Goal: Information Seeking & Learning: Check status

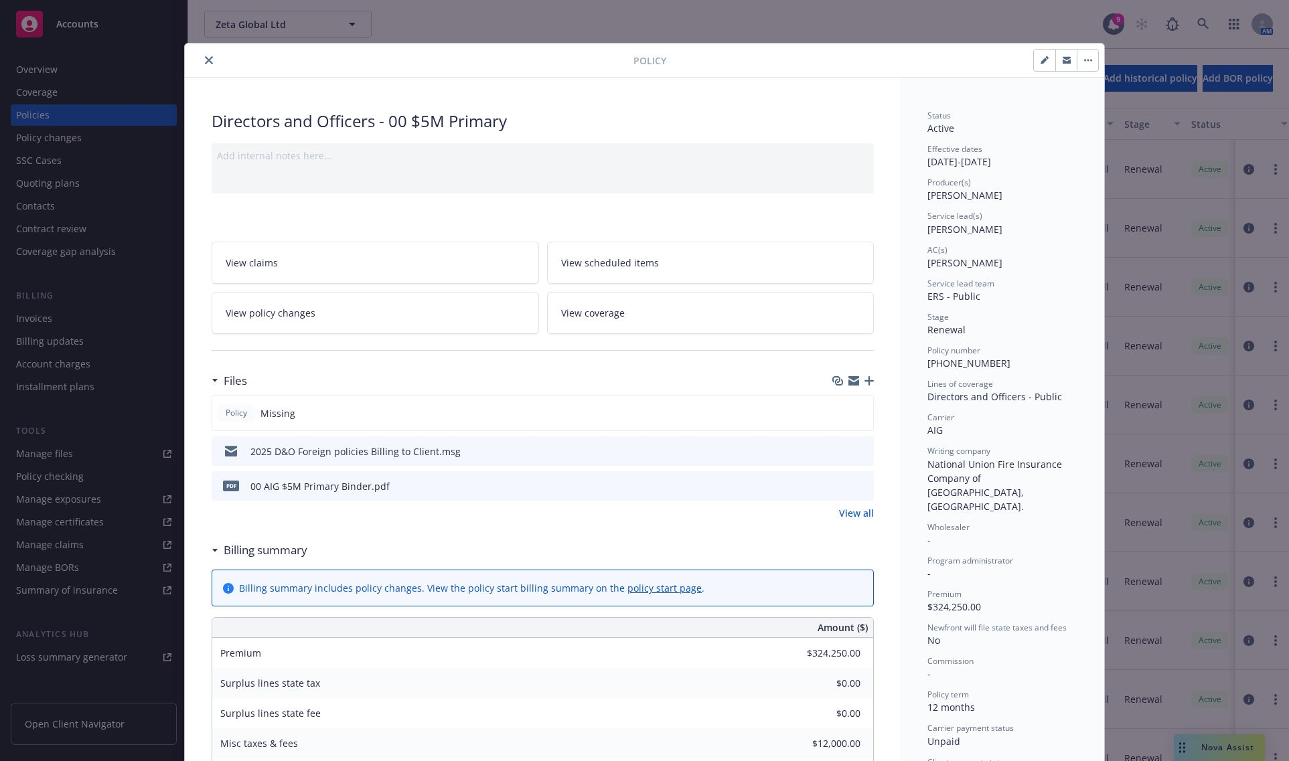
scroll to position [40, 0]
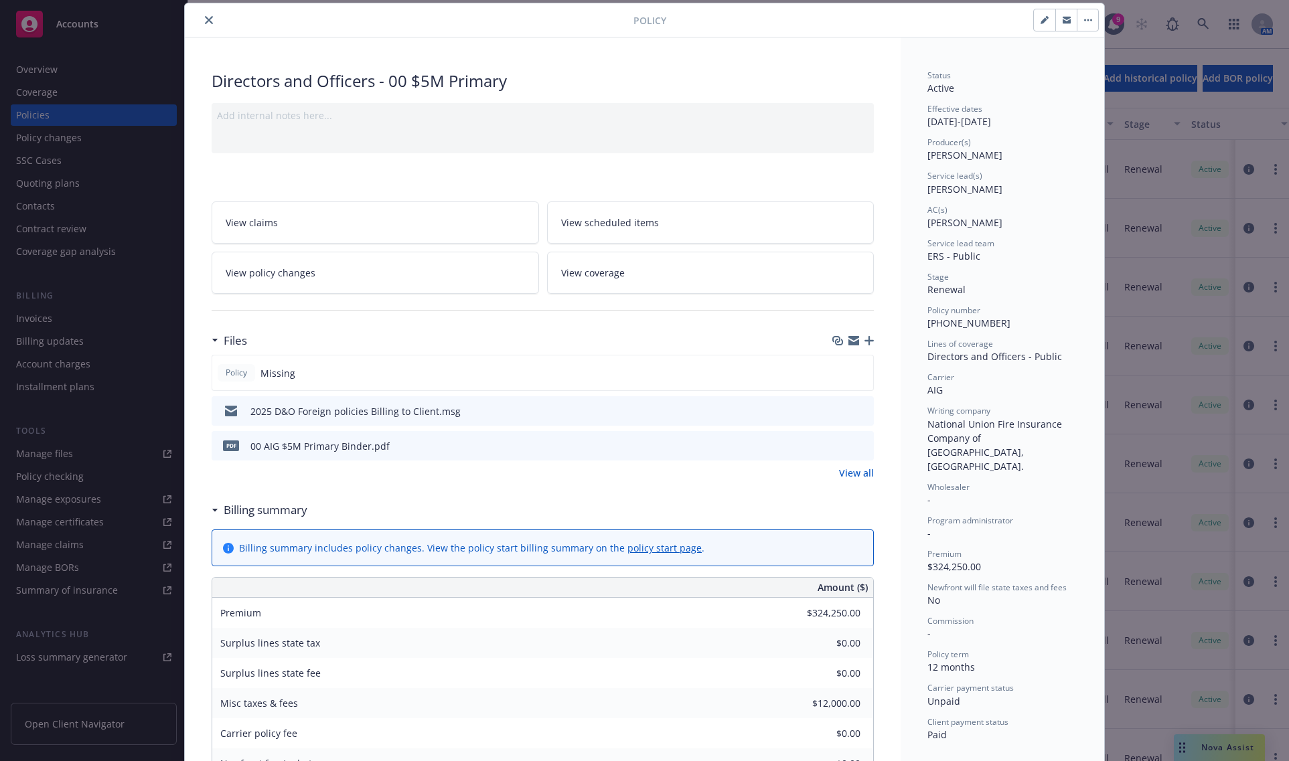
click at [205, 24] on icon "close" at bounding box center [209, 20] width 8 height 8
click at [112, 39] on link "Accounts" at bounding box center [94, 23] width 166 height 37
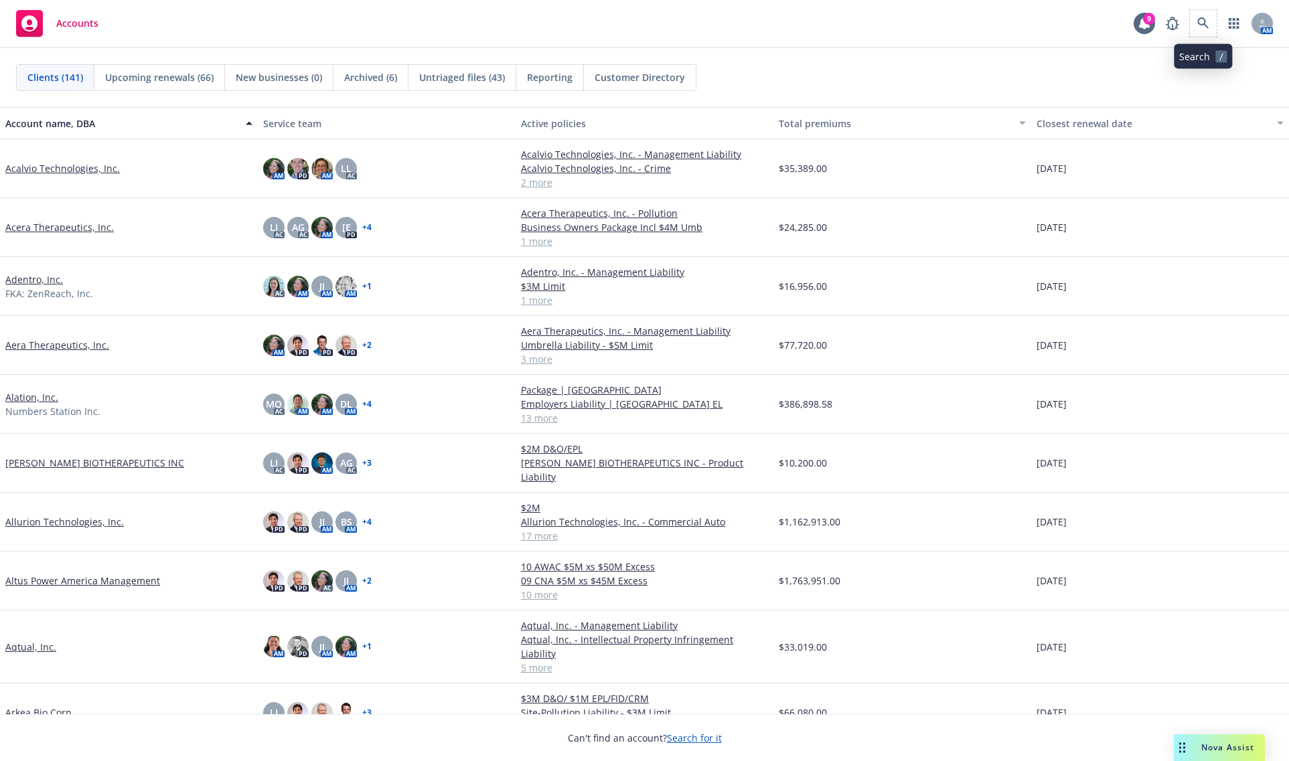
click at [1192, 14] on span at bounding box center [1203, 23] width 27 height 27
click at [1216, 21] on link at bounding box center [1203, 23] width 27 height 27
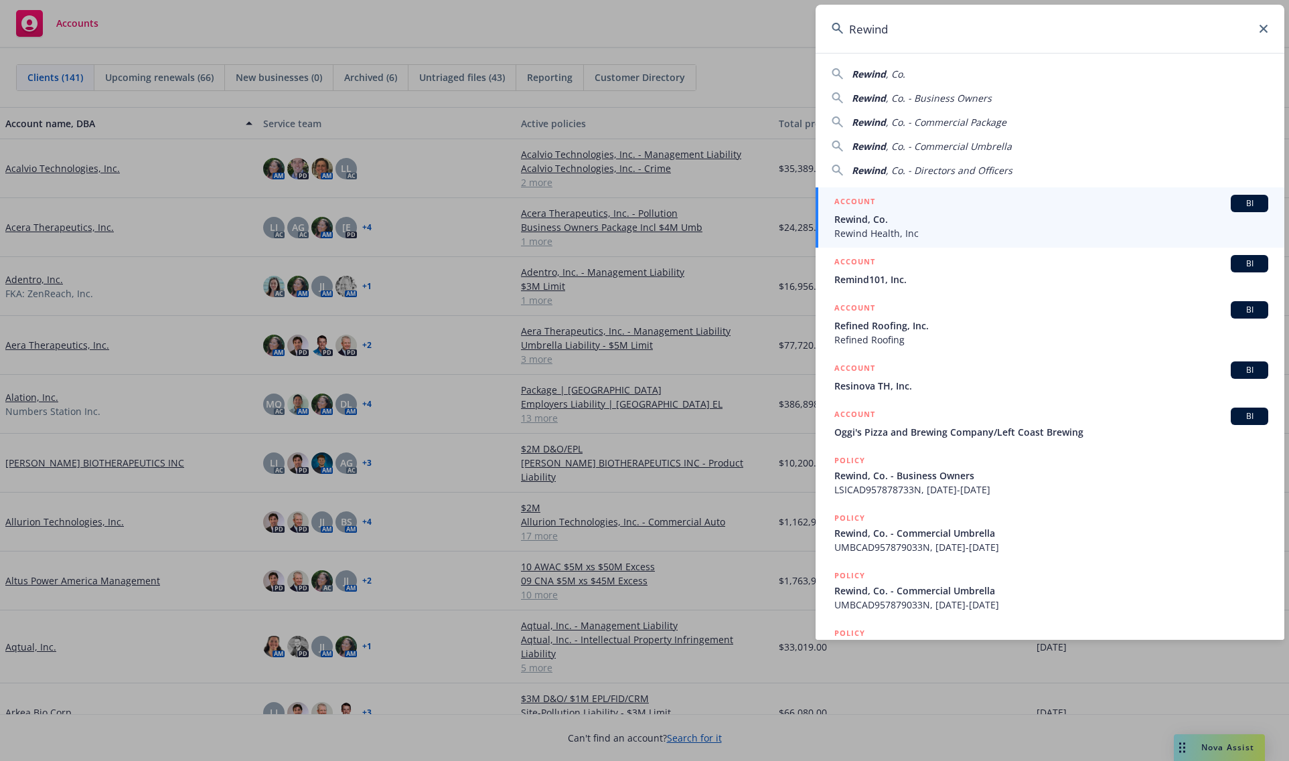
type input "Rewind"
click at [905, 219] on span "Rewind, Co." at bounding box center [1051, 219] width 434 height 14
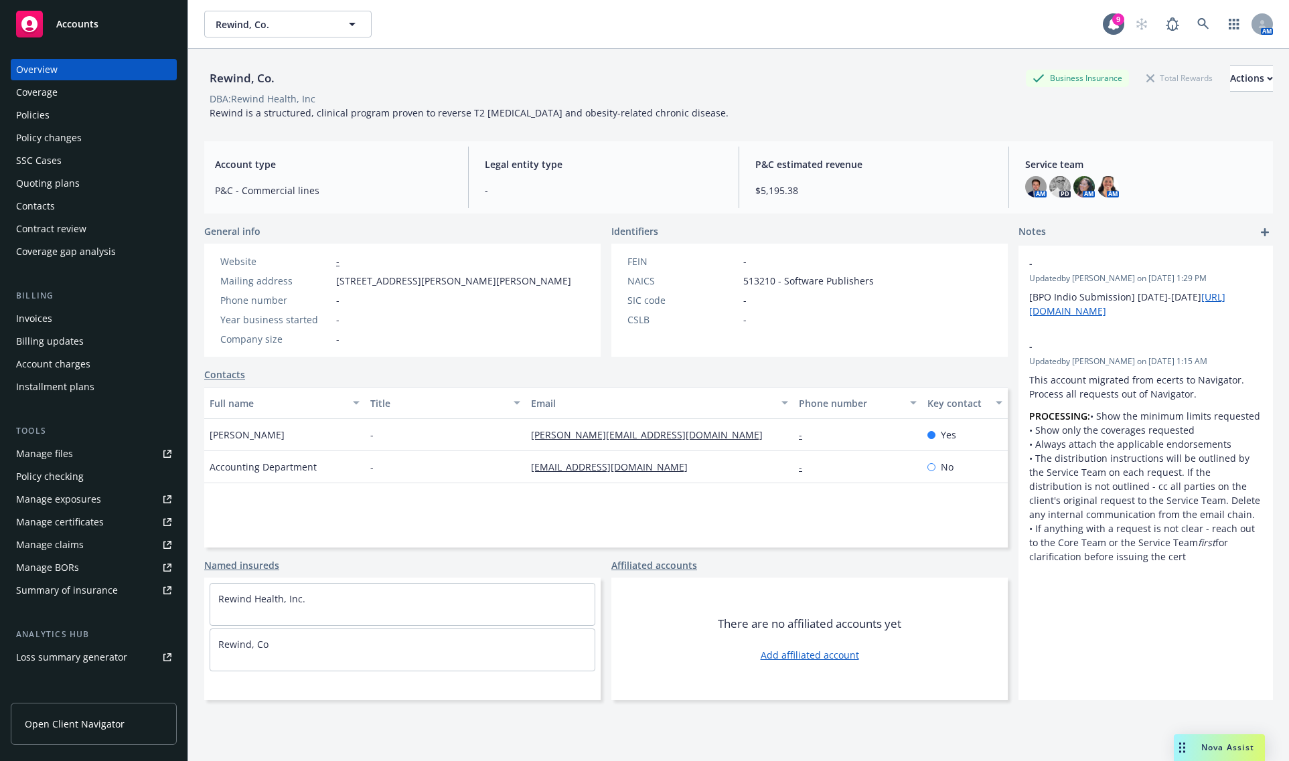
click at [27, 331] on div "Billing updates" at bounding box center [50, 341] width 68 height 21
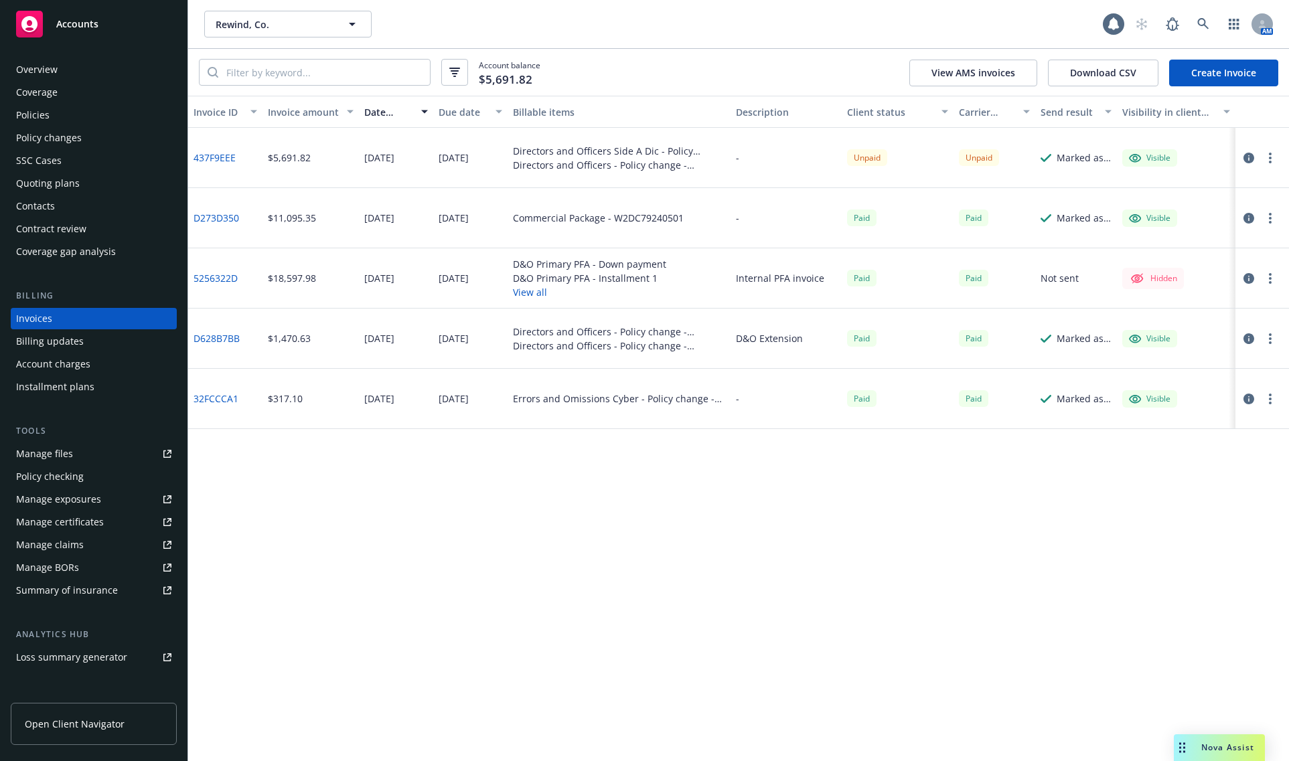
click at [818, 510] on div "Invoice ID Invoice amount Date issued Due date Billable items Description Clien…" at bounding box center [738, 429] width 1101 height 666
click at [546, 539] on div "Invoice ID Invoice amount Date issued Due date Billable items Description Clien…" at bounding box center [738, 429] width 1101 height 666
click at [1197, 19] on icon at bounding box center [1203, 24] width 12 height 12
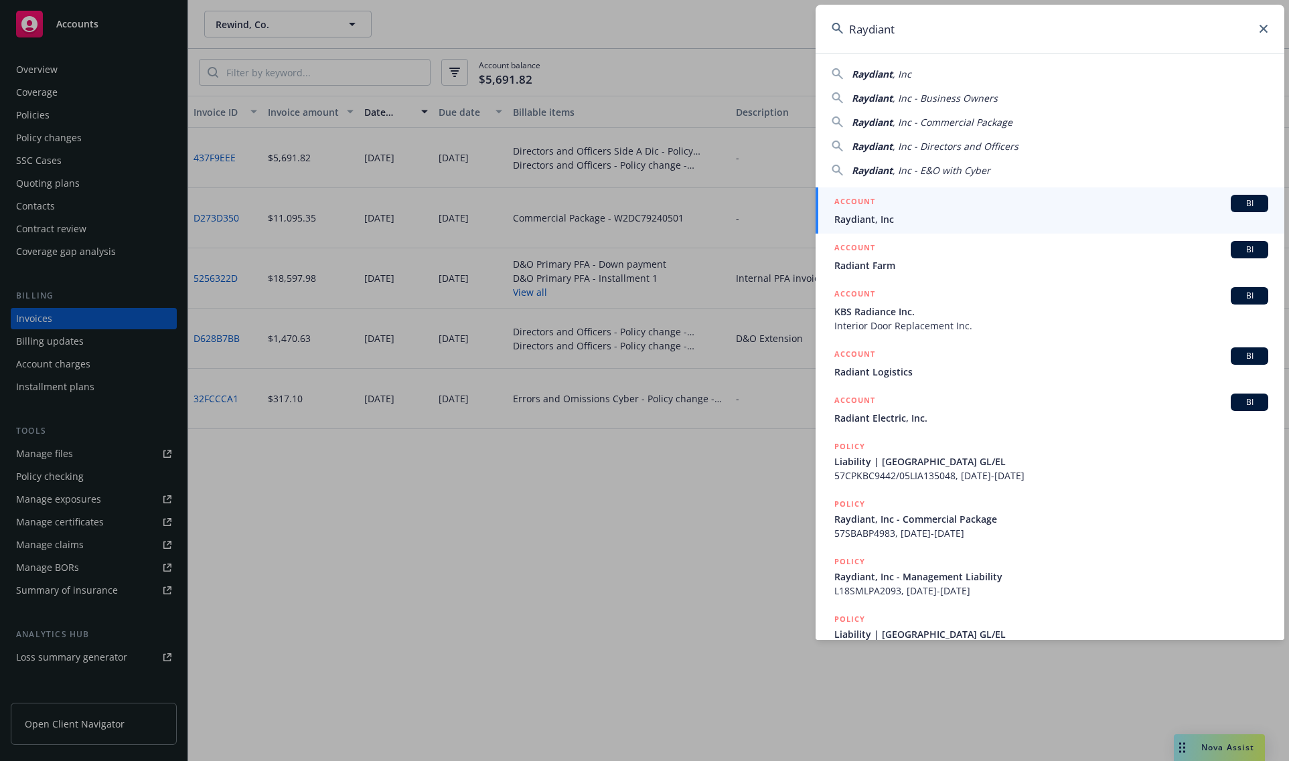
type input "Raydiant"
click at [868, 206] on h5 "ACCOUNT" at bounding box center [854, 203] width 41 height 16
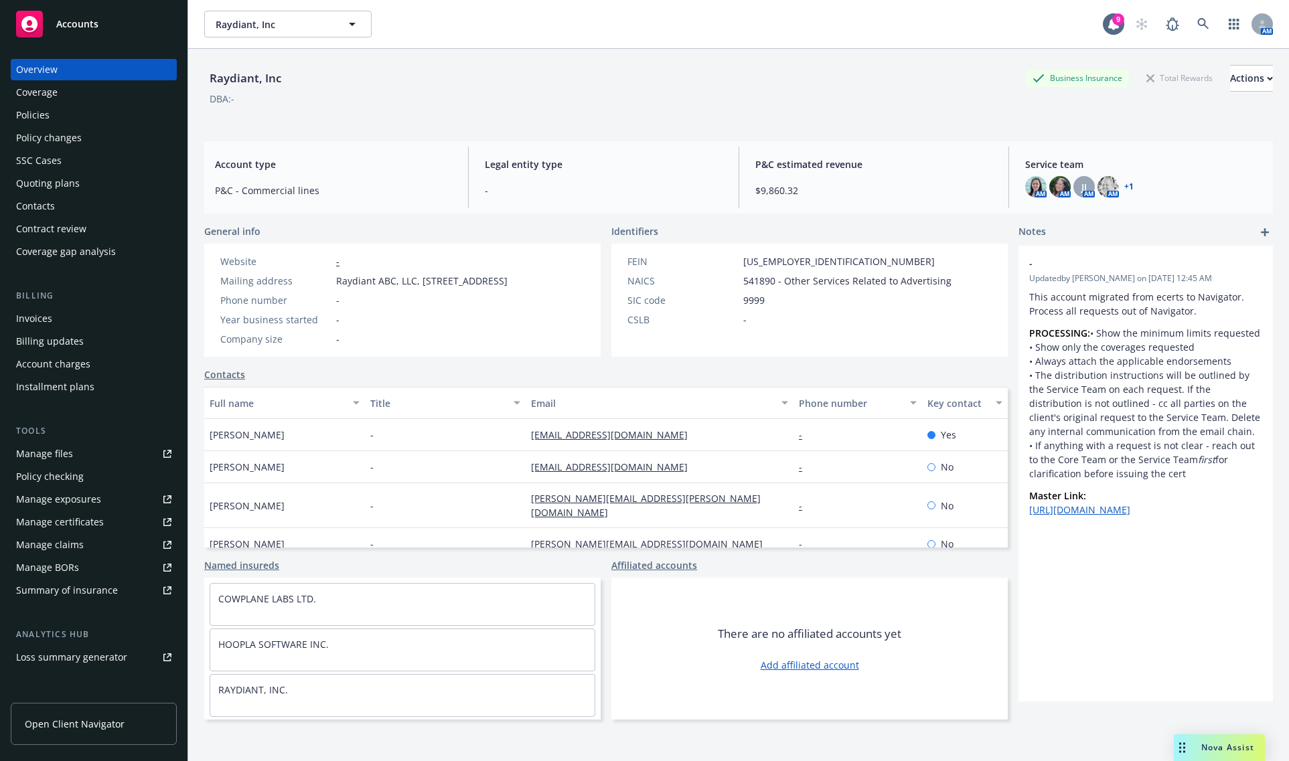
click at [68, 318] on div "Invoices" at bounding box center [93, 318] width 155 height 21
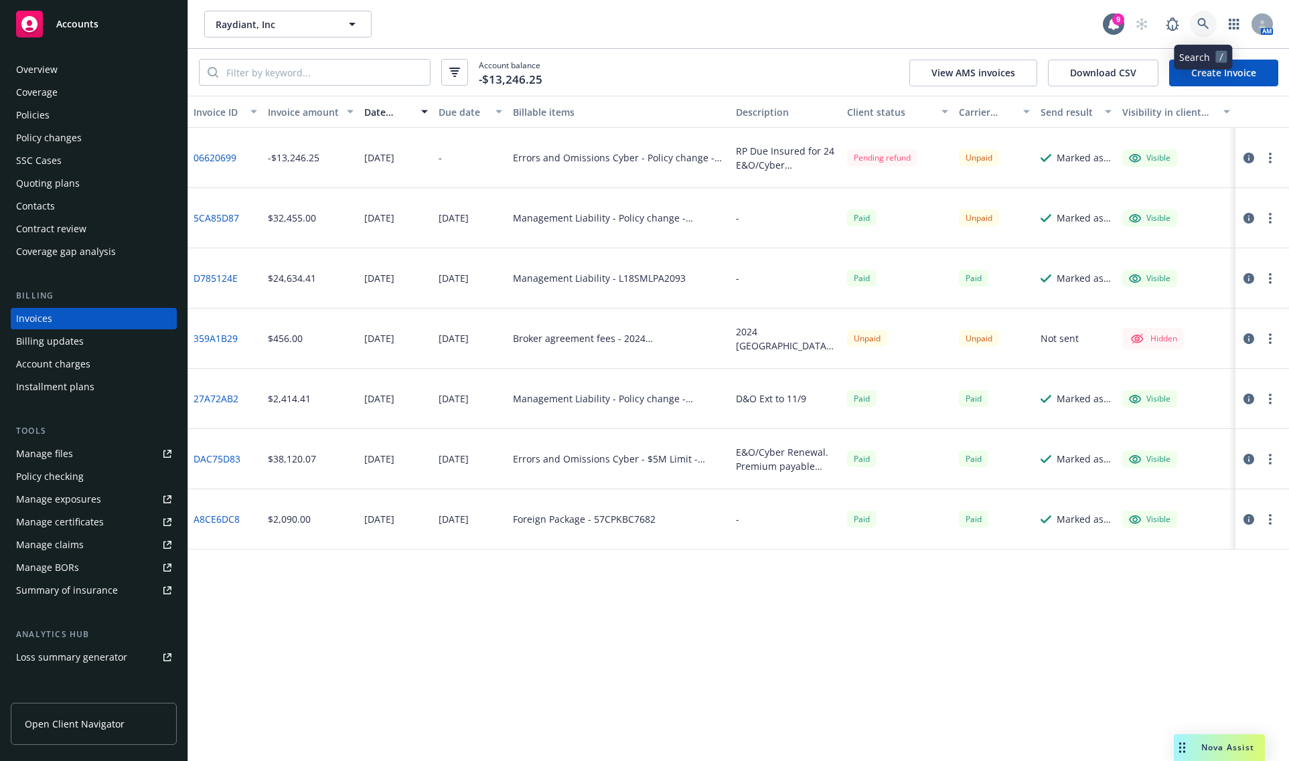
click at [1197, 15] on link at bounding box center [1203, 24] width 27 height 27
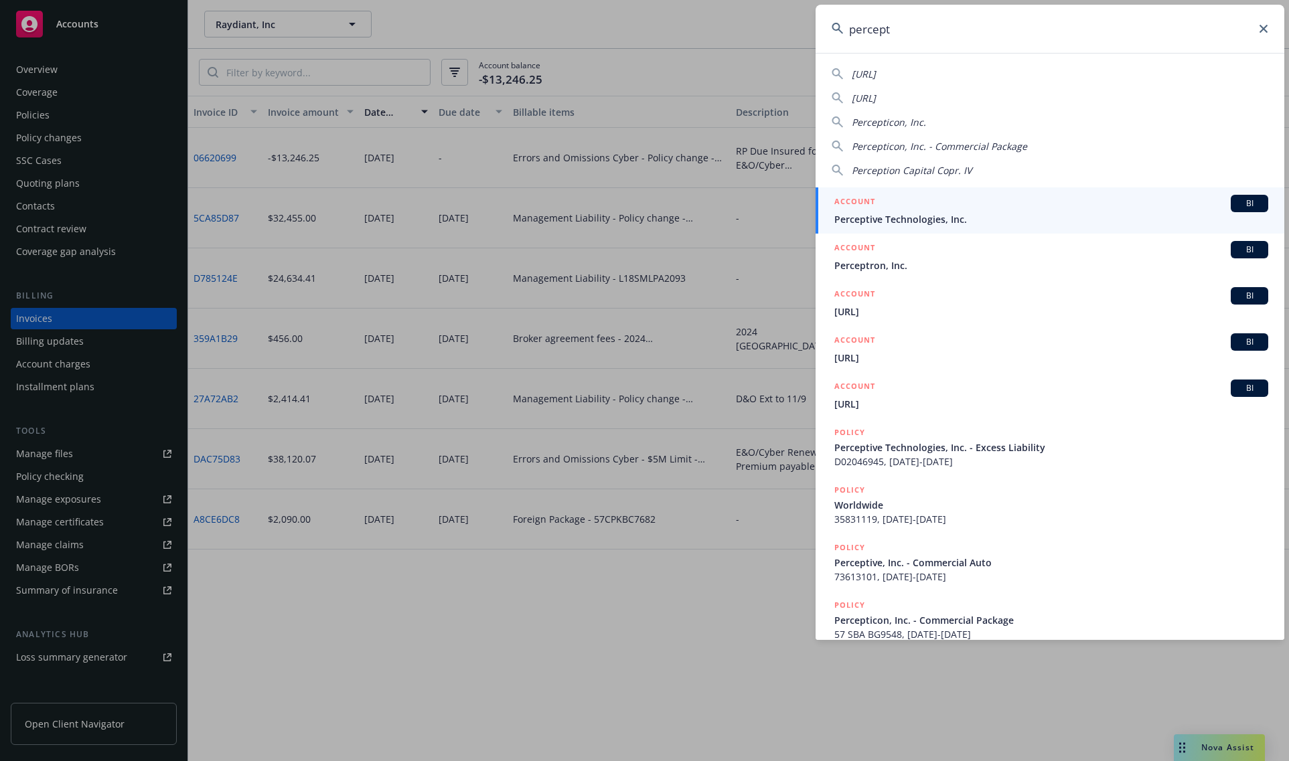
click at [966, 169] on span "Perception Capital Copr. IV" at bounding box center [912, 170] width 120 height 13
type input "Perception Capital Copr. IV"
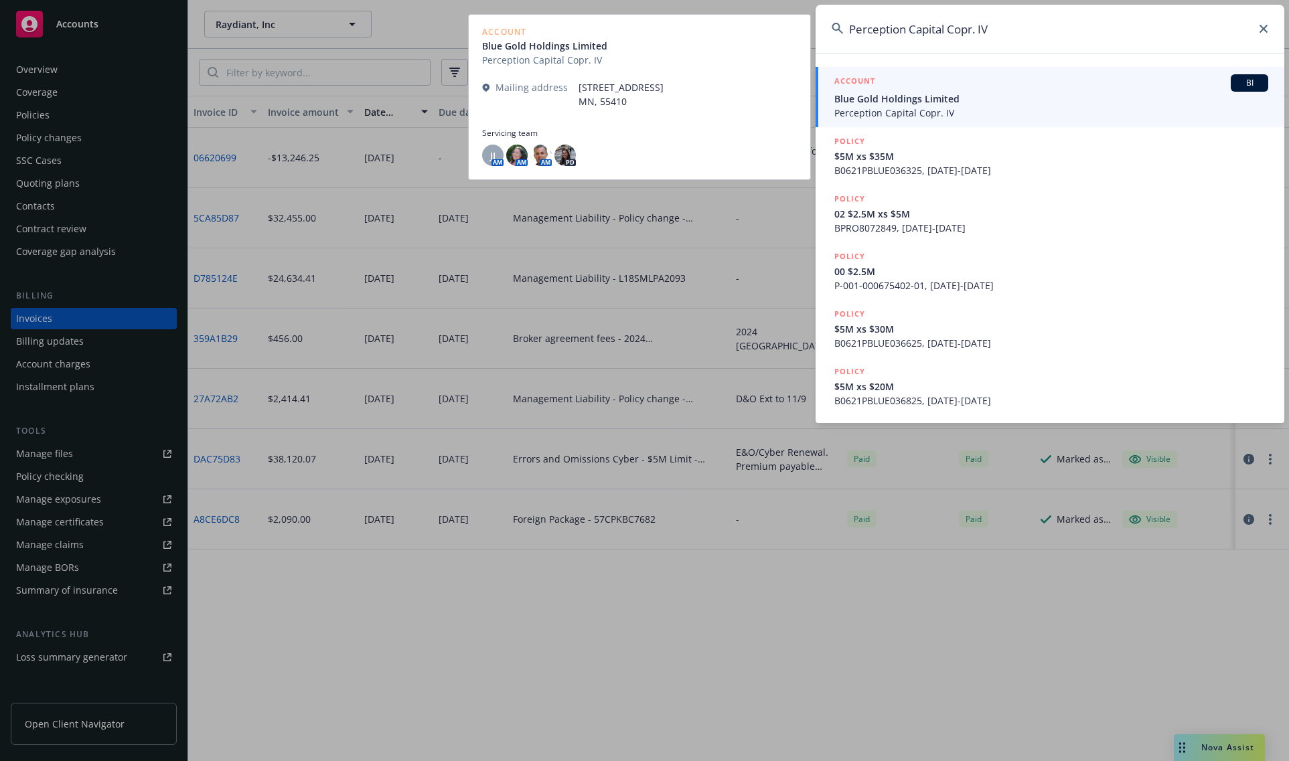
click at [965, 100] on span "Blue Gold Holdings Limited" at bounding box center [1051, 99] width 434 height 14
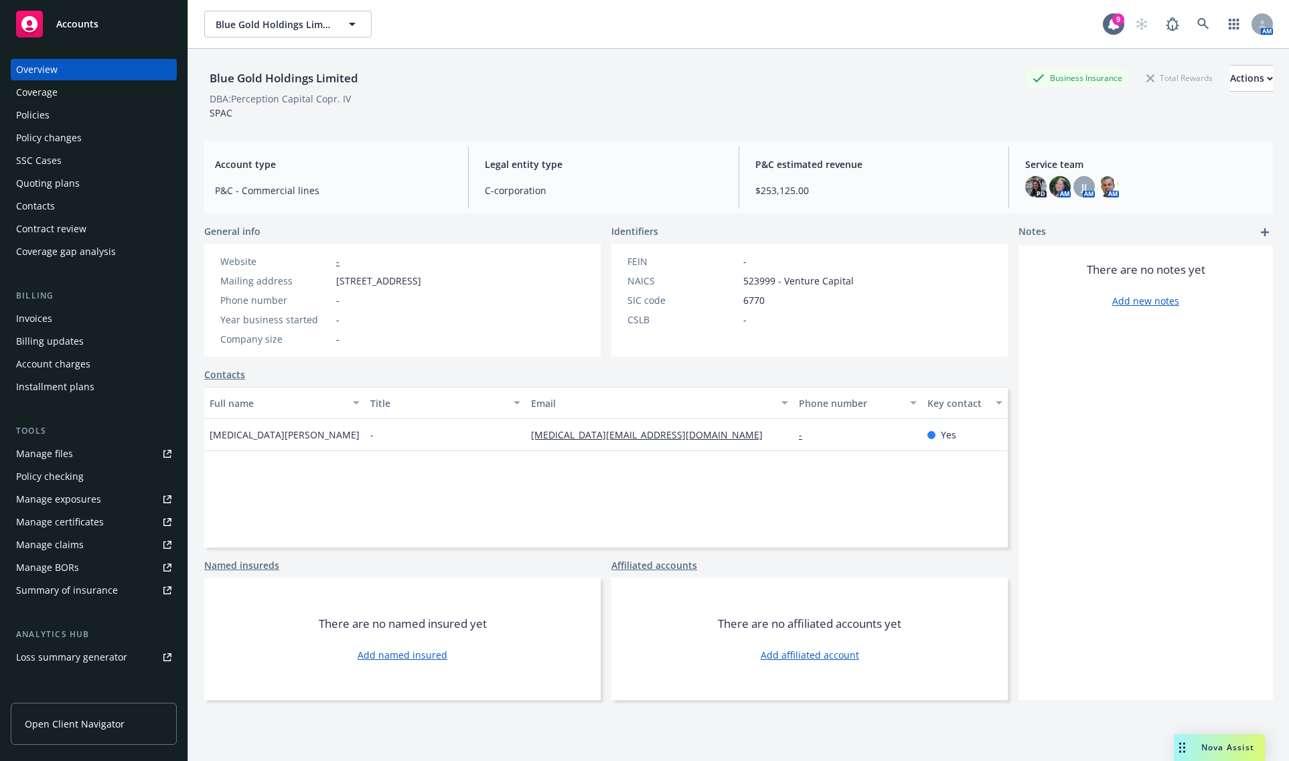
click at [611, 88] on div "Blue Gold Holdings Limited Business Insurance Total Rewards Actions" at bounding box center [738, 78] width 1069 height 27
click at [260, 96] on div "DBA: Perception Capital Copr. IV" at bounding box center [280, 99] width 141 height 14
drag, startPoint x: 235, startPoint y: 116, endPoint x: 208, endPoint y: 81, distance: 43.9
click at [208, 81] on div "Blue Gold Holdings Limited Business Insurance Total Rewards Actions DBA: Percep…" at bounding box center [738, 92] width 1069 height 55
click at [236, 101] on div "DBA: Perception Capital Copr. IV" at bounding box center [280, 99] width 141 height 14
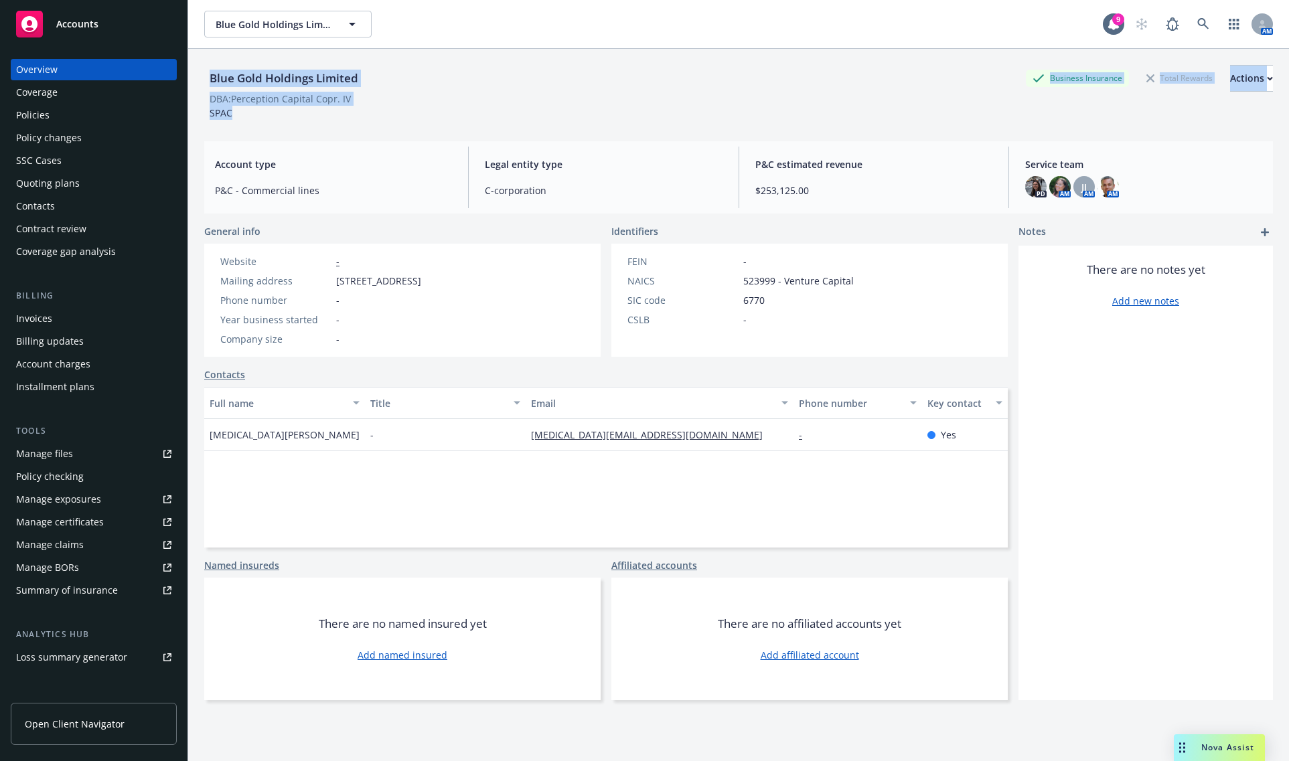
drag, startPoint x: 212, startPoint y: 79, endPoint x: 238, endPoint y: 112, distance: 42.5
click at [238, 112] on div "Blue Gold Holdings Limited Business Insurance Total Rewards Actions DBA: Percep…" at bounding box center [738, 92] width 1069 height 55
drag, startPoint x: 212, startPoint y: 100, endPoint x: 236, endPoint y: 107, distance: 24.4
click at [236, 107] on div "Blue Gold Holdings Limited Business Insurance Total Rewards Actions DBA: Percep…" at bounding box center [738, 92] width 1069 height 55
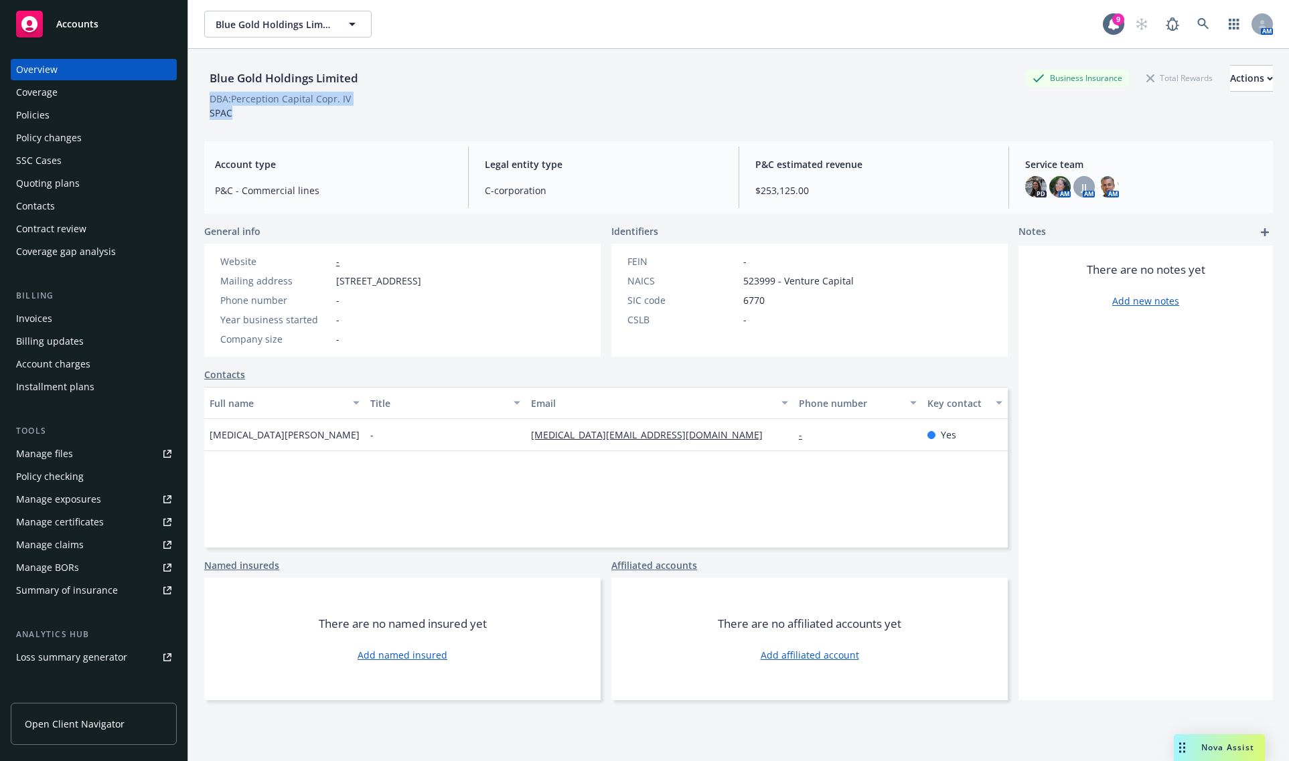
click at [91, 109] on div "Policies" at bounding box center [93, 114] width 155 height 21
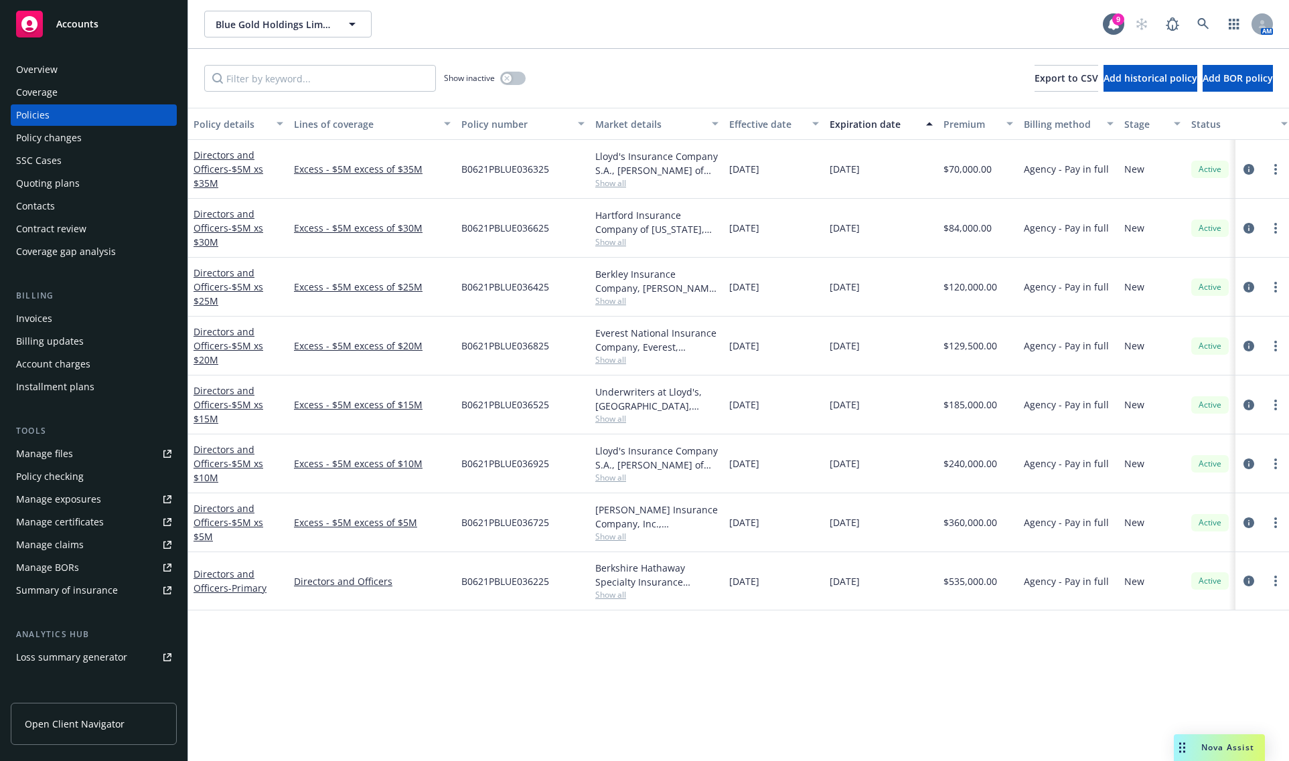
click at [322, 668] on div "Policy details Lines of coverage Policy number Market details Effective date Ex…" at bounding box center [738, 435] width 1101 height 654
click at [1207, 24] on icon at bounding box center [1203, 24] width 12 height 12
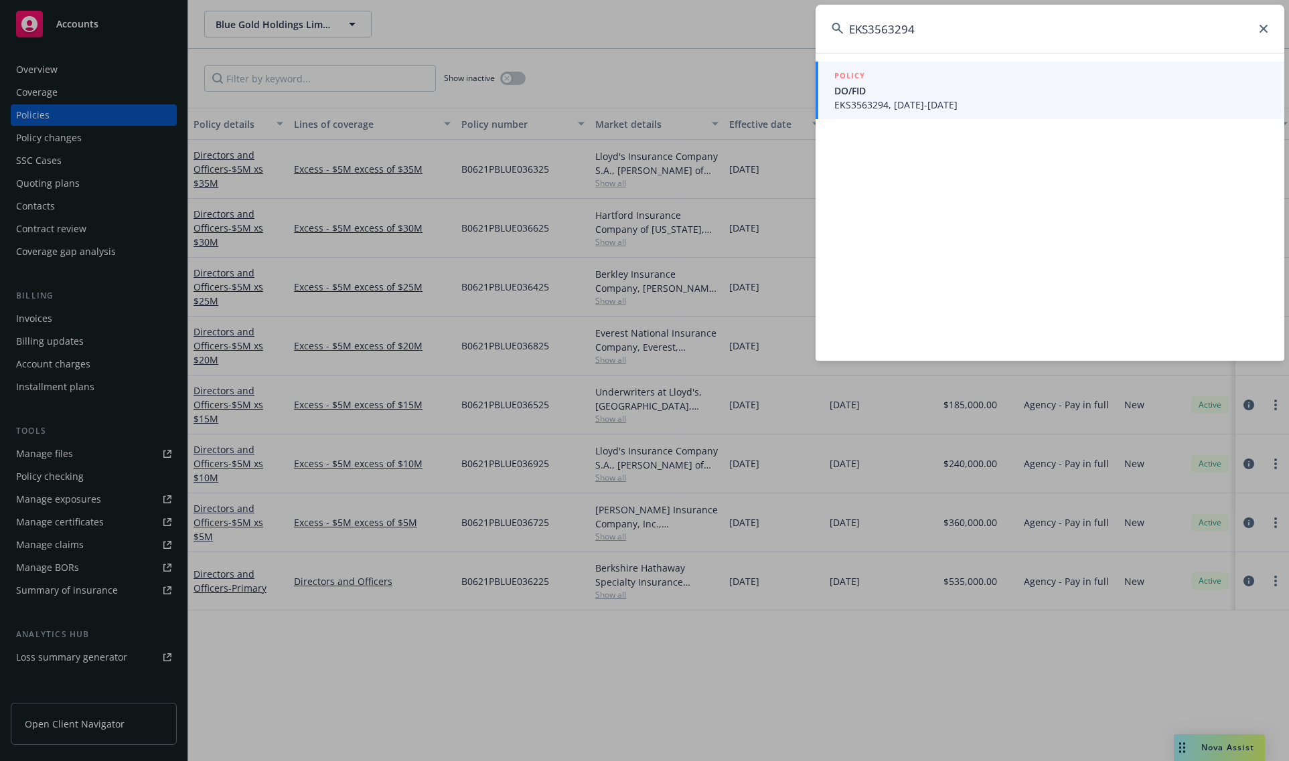
type input "EKS3563294"
click at [859, 98] on span "EKS3563294, [DATE]-[DATE]" at bounding box center [1051, 105] width 434 height 14
